Goal: Task Accomplishment & Management: Use online tool/utility

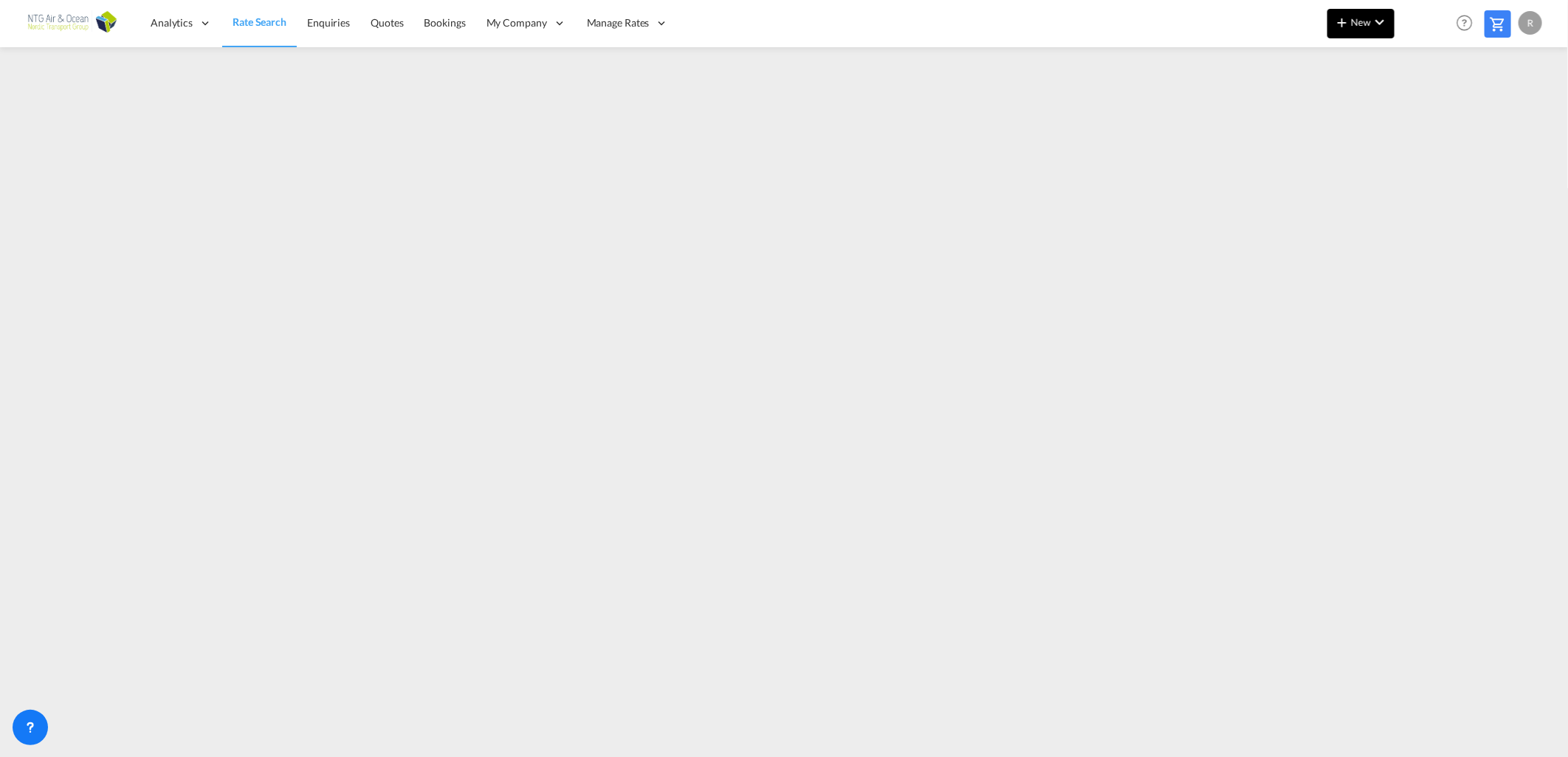
click at [779, 22] on span "New" at bounding box center [1361, 22] width 56 height 12
click at [779, 107] on span "Ratesheet" at bounding box center [1421, 110] width 17 height 29
click at [779, 28] on md-icon "icon-chevron-down" at bounding box center [1380, 22] width 18 height 18
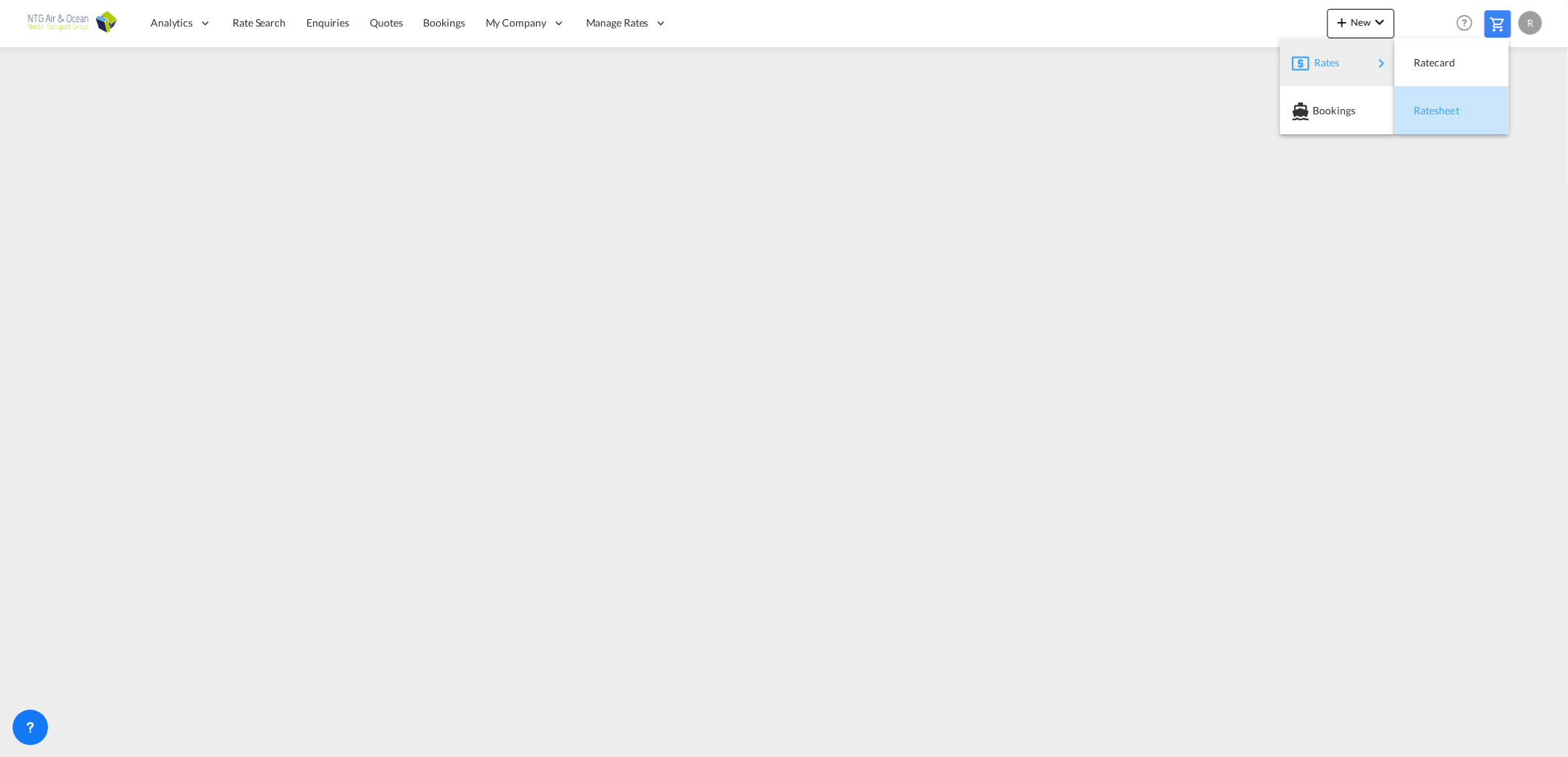
click at [779, 108] on span "Ratesheet" at bounding box center [1421, 110] width 17 height 29
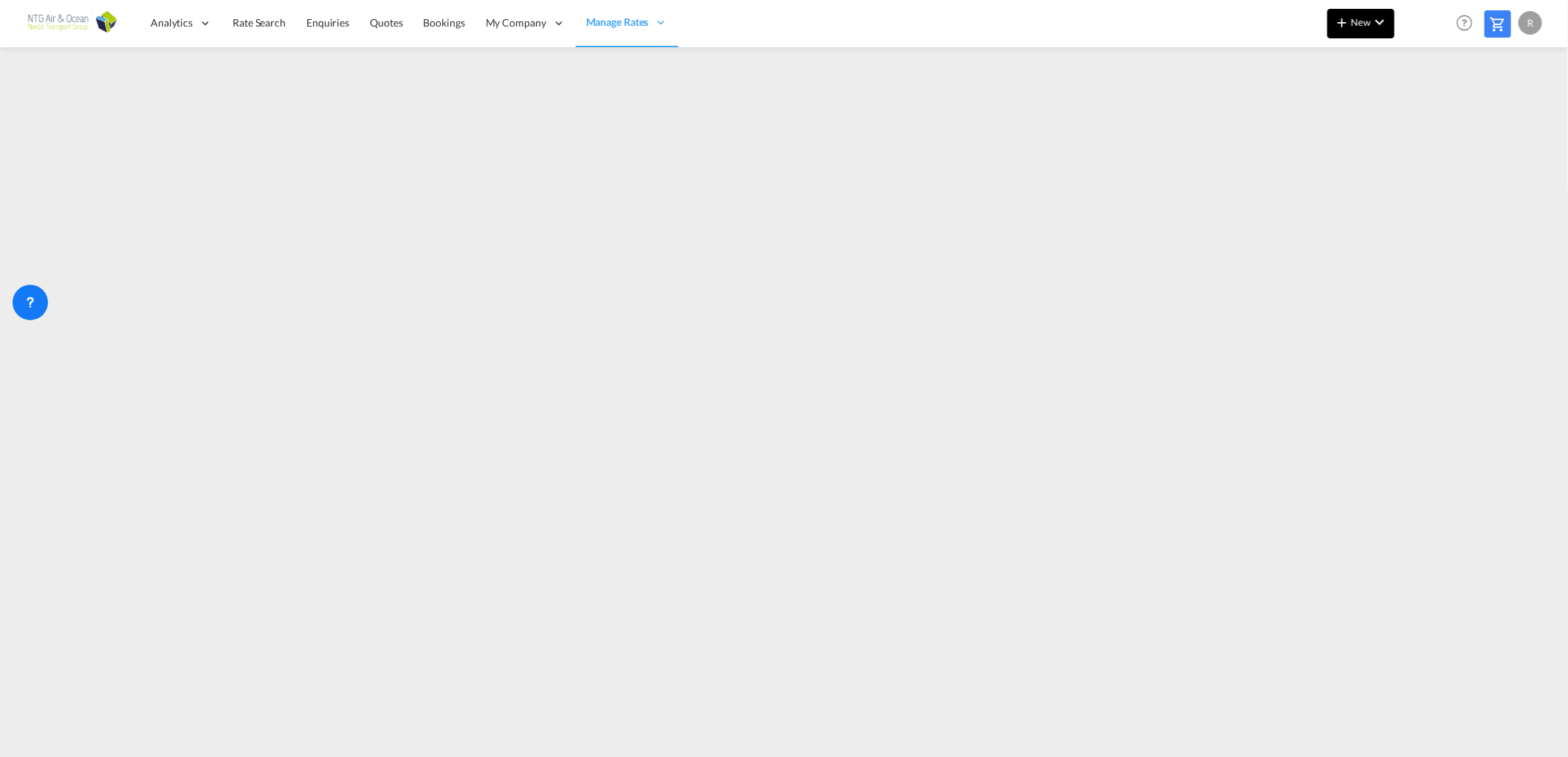
click at [779, 32] on button "New" at bounding box center [1361, 23] width 67 height 29
click at [779, 64] on div "Rates" at bounding box center [1343, 63] width 59 height 37
click at [779, 116] on div "Ratesheet" at bounding box center [1441, 110] width 55 height 37
